Goal: Task Accomplishment & Management: Use online tool/utility

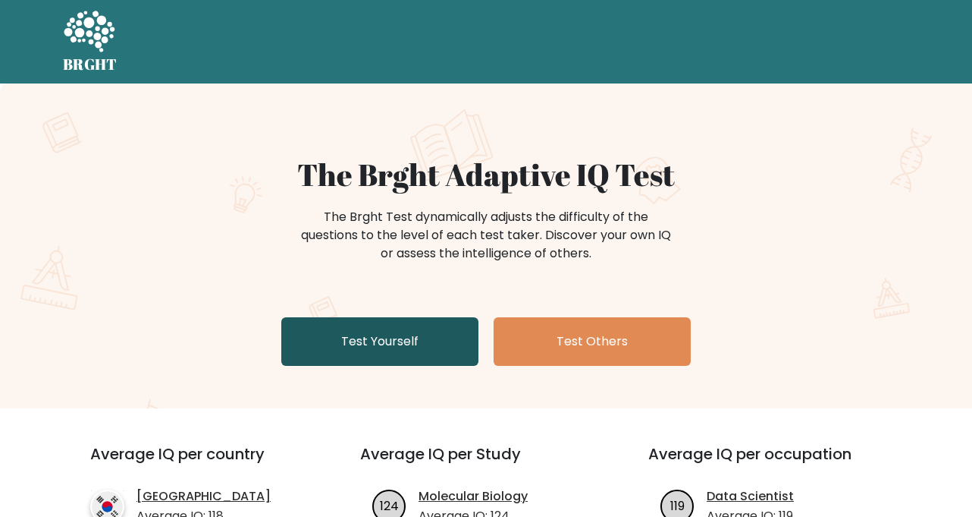
click at [381, 347] on link "Test Yourself" at bounding box center [379, 341] width 197 height 49
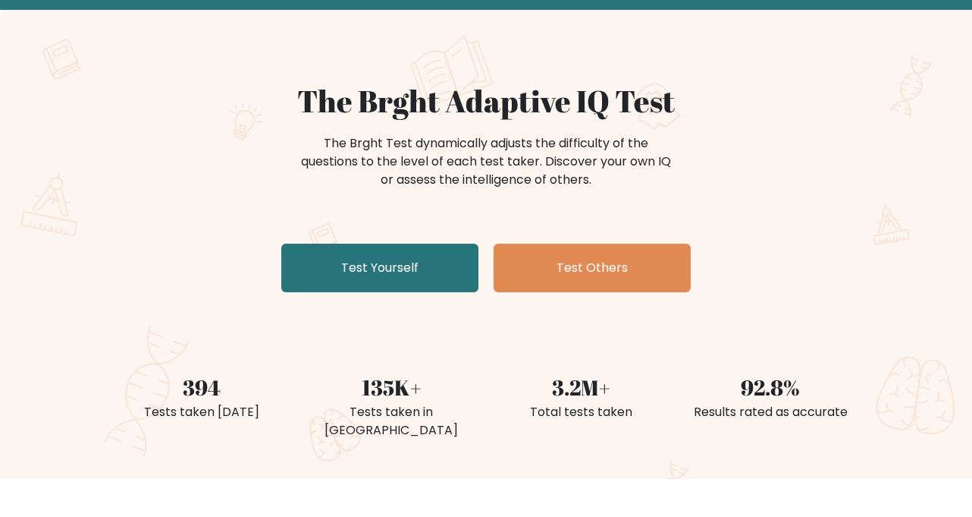
scroll to position [105, 0]
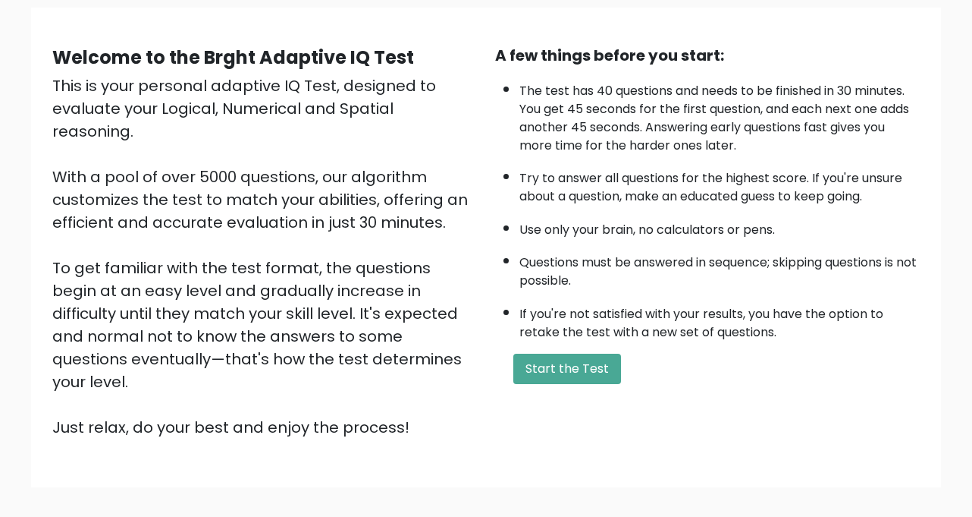
scroll to position [138, 0]
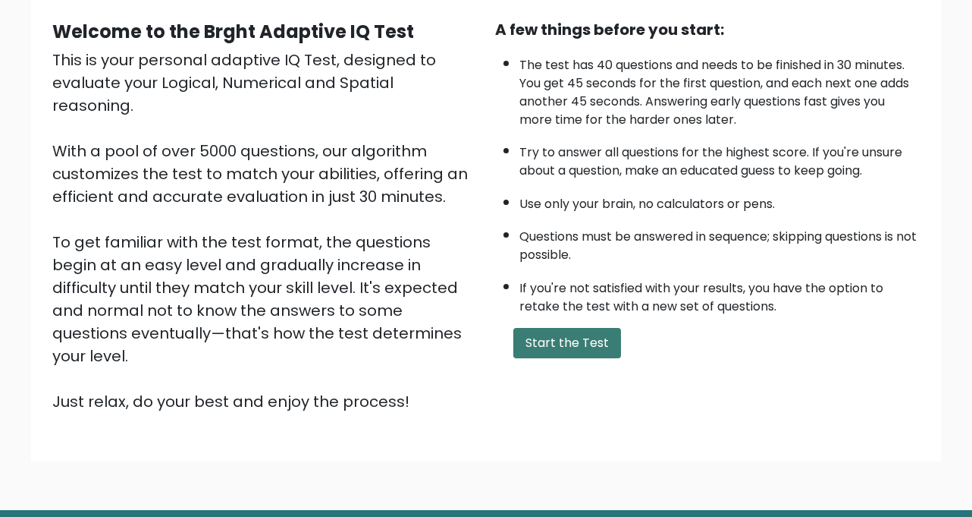
click at [543, 344] on button "Start the Test" at bounding box center [568, 343] width 108 height 30
click at [541, 334] on button "Start the Test" at bounding box center [568, 343] width 108 height 30
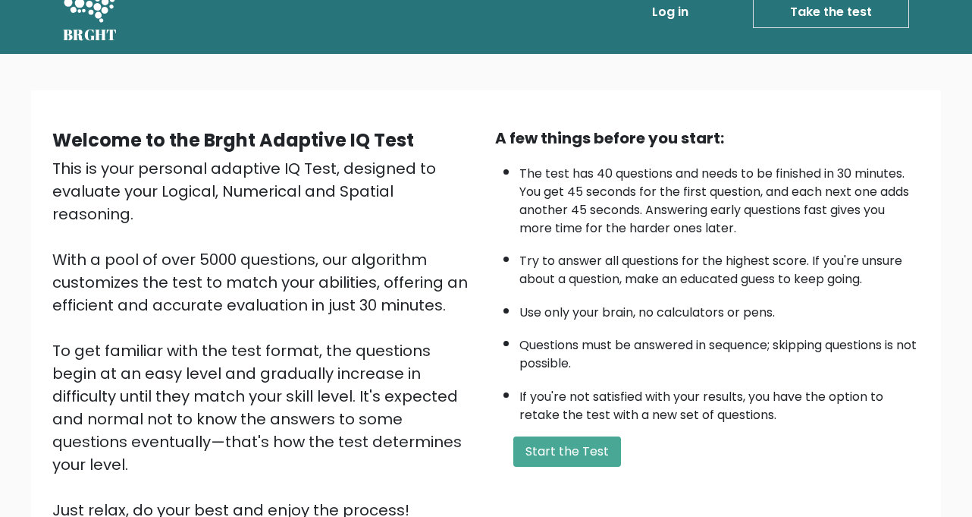
scroll to position [26, 0]
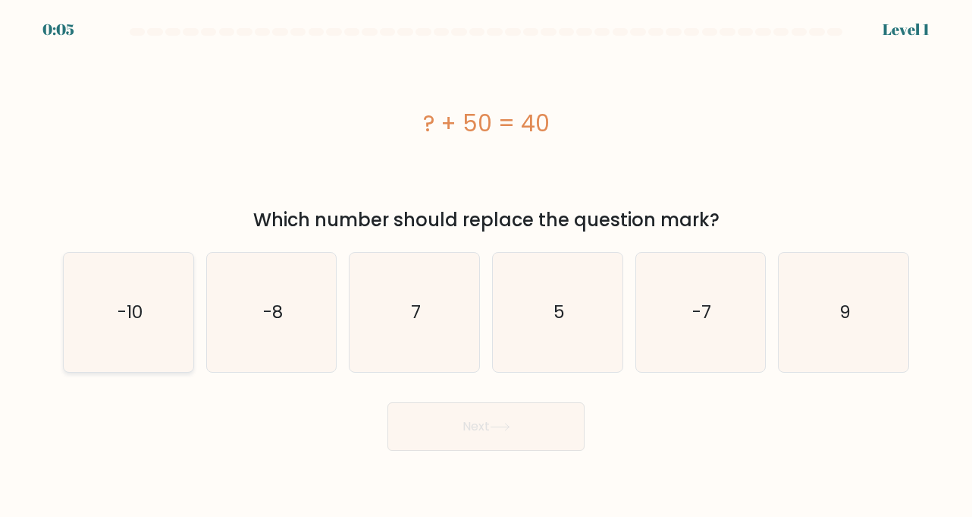
click at [144, 336] on icon "-10" at bounding box center [128, 312] width 119 height 119
click at [486, 266] on input "a. -10" at bounding box center [486, 263] width 1 height 8
radio input "true"
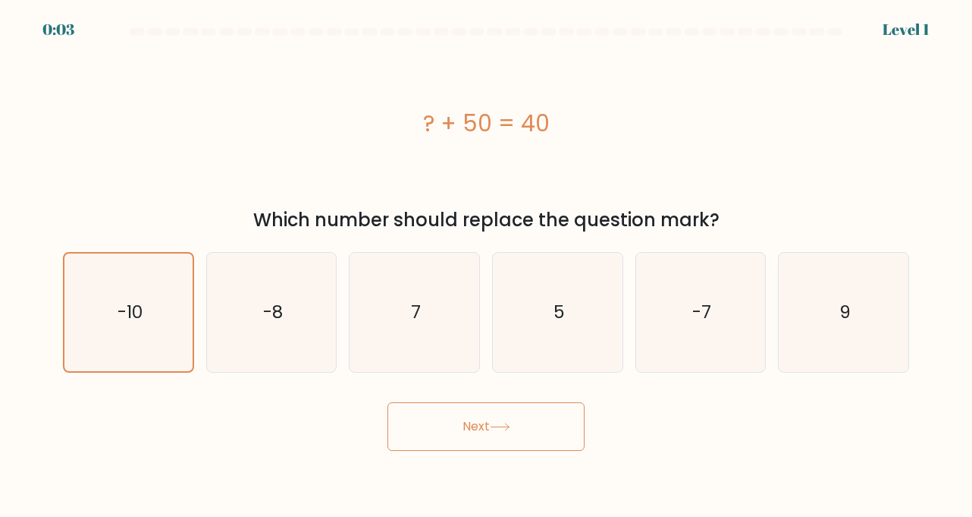
click at [403, 417] on button "Next" at bounding box center [486, 426] width 197 height 49
click at [134, 309] on text "-10" at bounding box center [129, 312] width 25 height 24
click at [486, 266] on input "a. -10" at bounding box center [486, 263] width 1 height 8
click at [445, 438] on div "Next" at bounding box center [486, 421] width 865 height 60
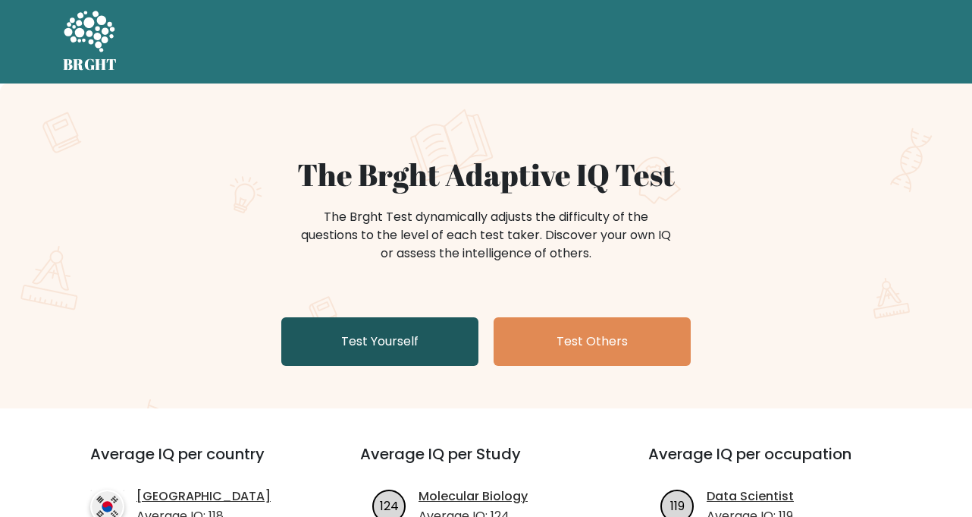
click at [330, 338] on link "Test Yourself" at bounding box center [379, 341] width 197 height 49
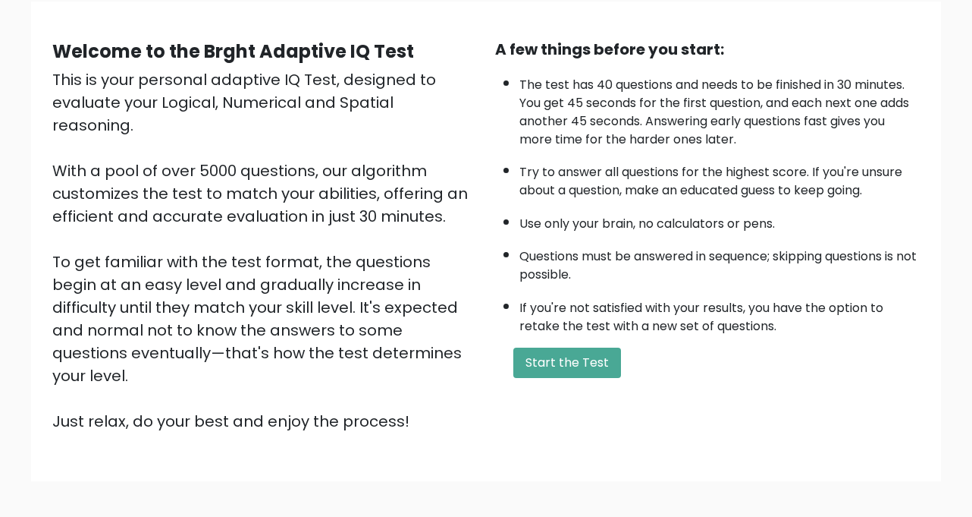
scroll to position [122, 0]
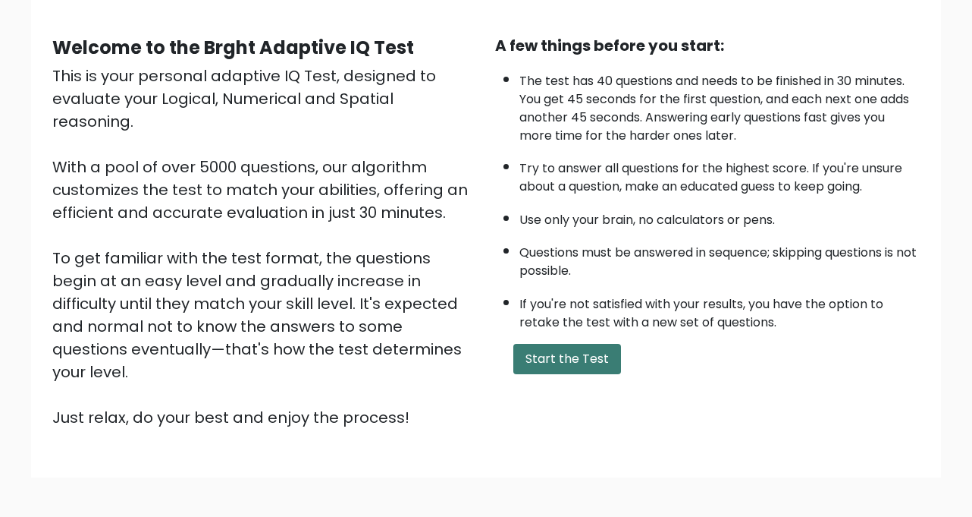
click at [549, 360] on button "Start the Test" at bounding box center [568, 359] width 108 height 30
